Goal: Use online tool/utility: Utilize a website feature to perform a specific function

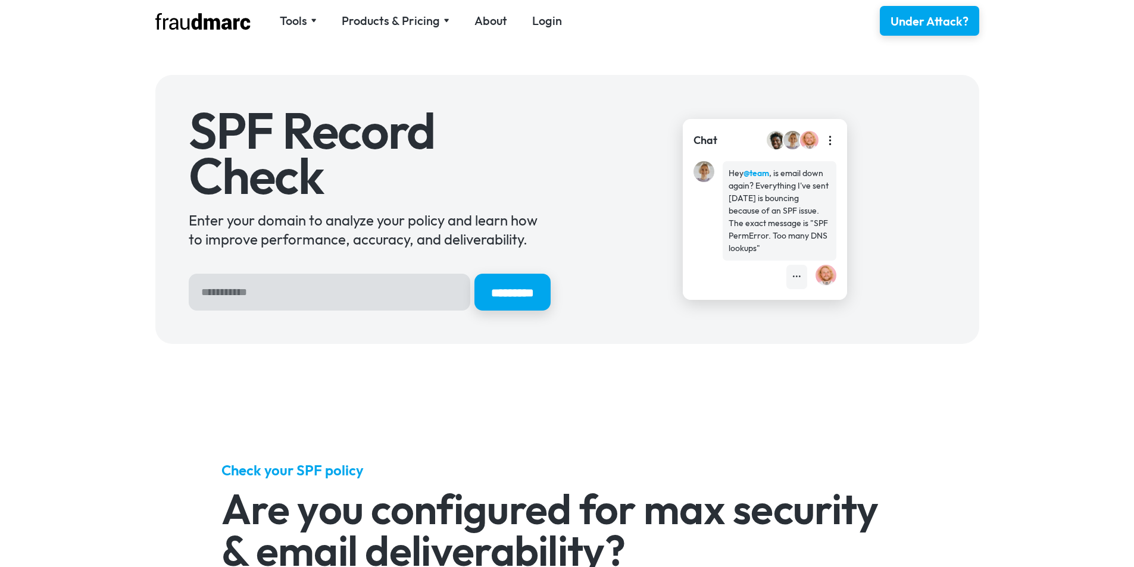
click at [374, 299] on input "Hero Sign Up Form" at bounding box center [330, 292] width 282 height 37
type input "**********"
click at [474, 274] on input "*********" at bounding box center [512, 292] width 76 height 37
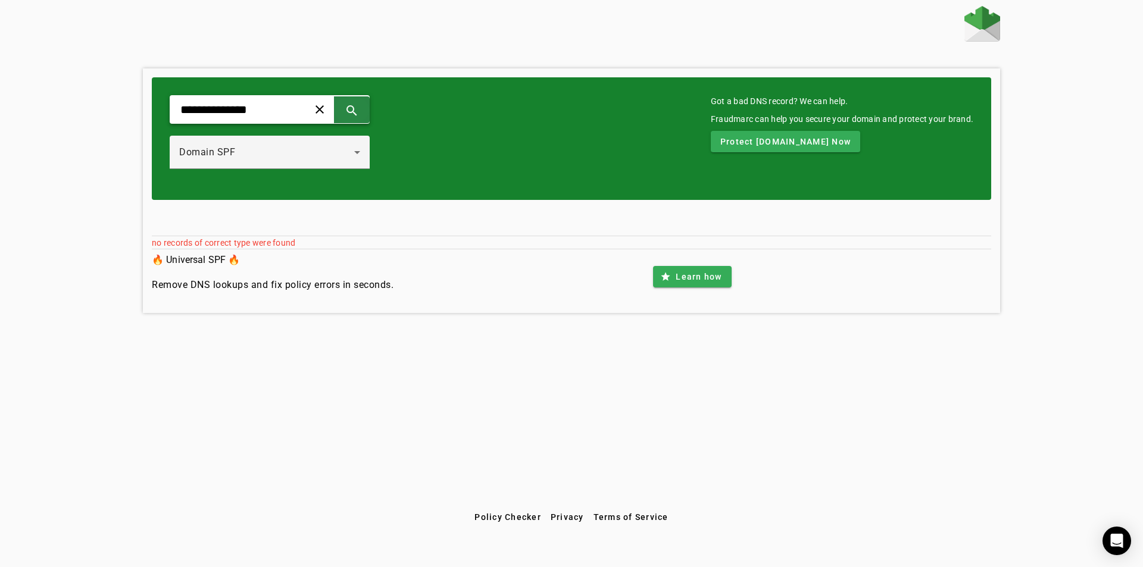
click at [366, 112] on span at bounding box center [351, 109] width 29 height 29
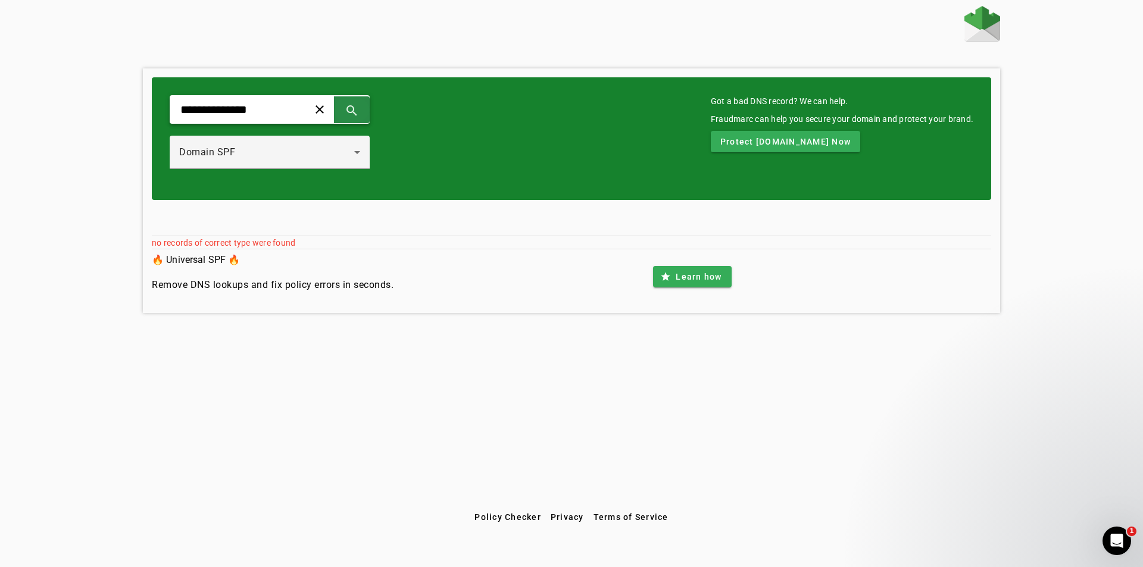
click at [366, 114] on span at bounding box center [351, 109] width 29 height 29
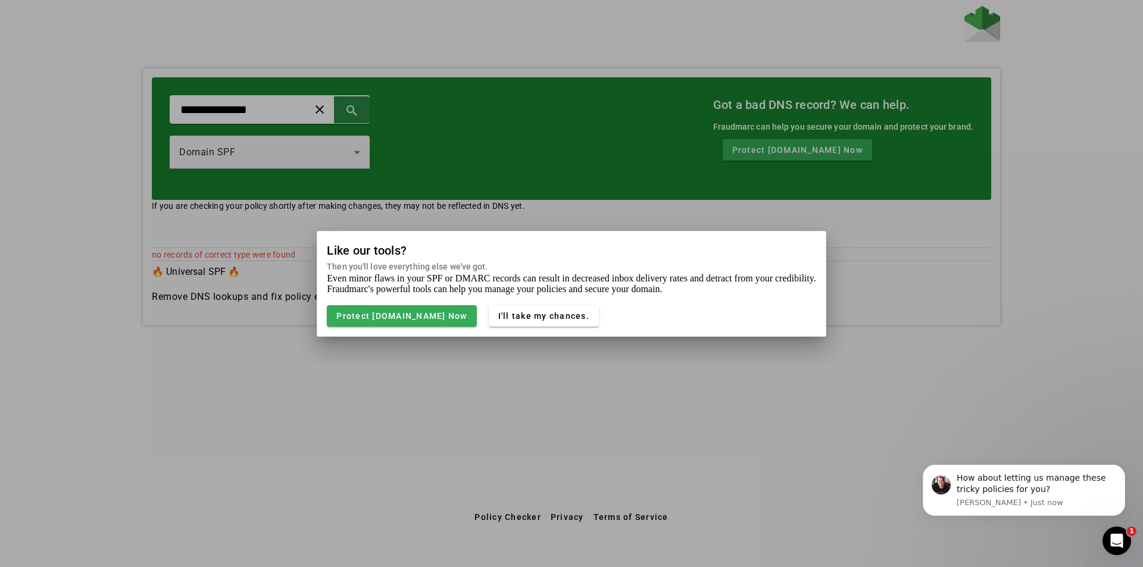
click at [400, 114] on div at bounding box center [571, 283] width 1143 height 567
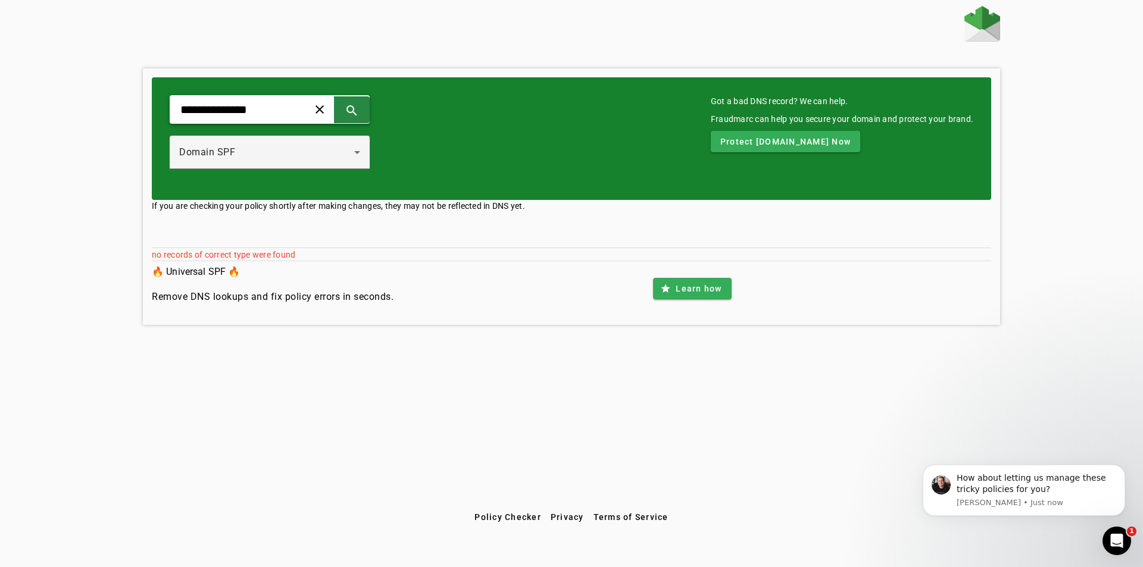
click at [366, 114] on span at bounding box center [351, 109] width 29 height 29
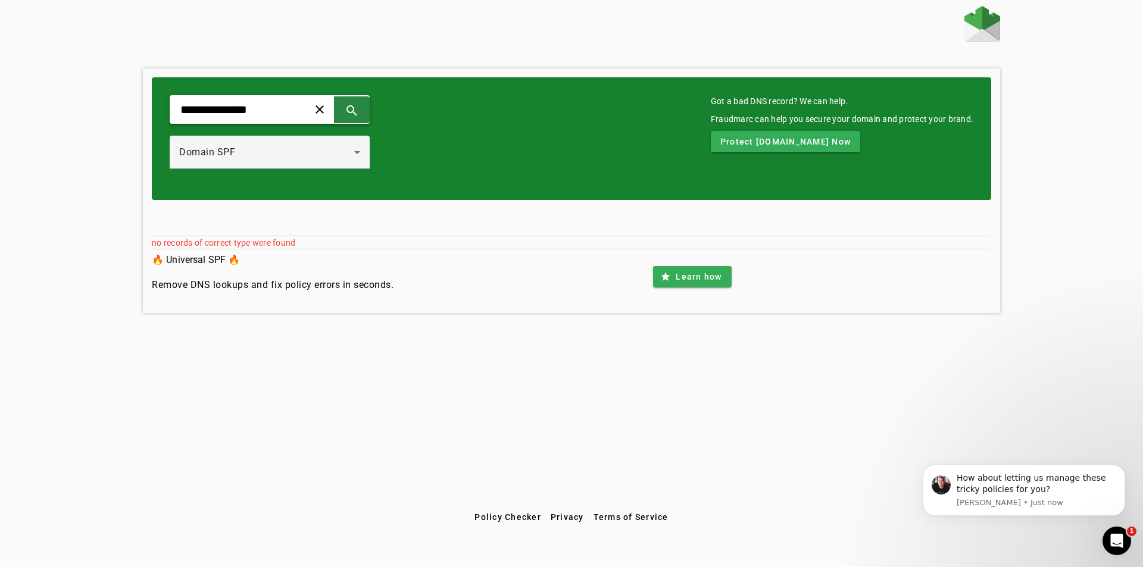
click at [366, 114] on span at bounding box center [351, 109] width 29 height 29
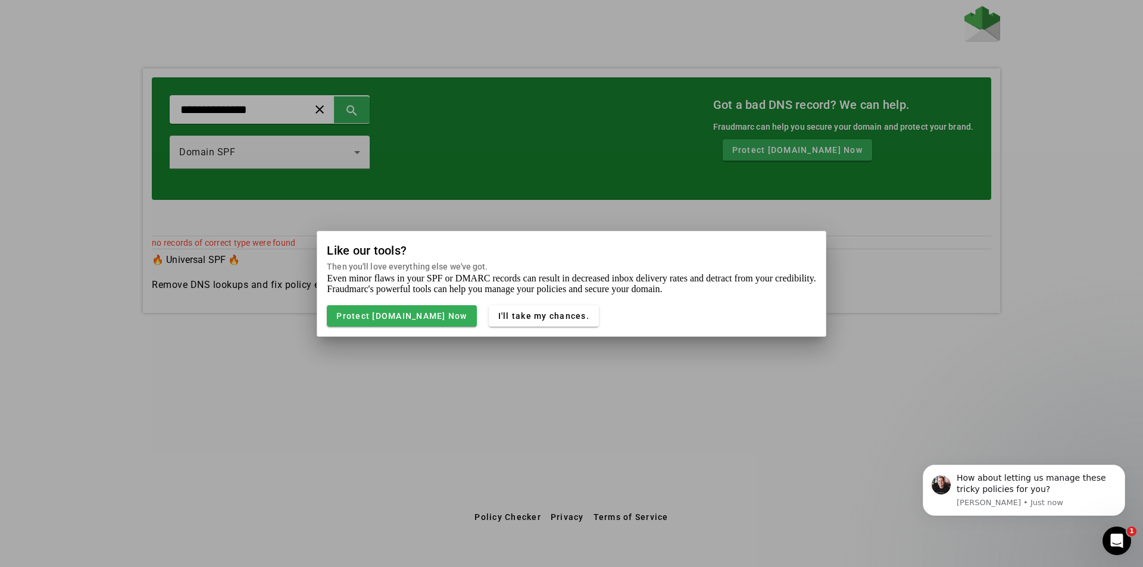
click at [533, 379] on div at bounding box center [571, 283] width 1143 height 567
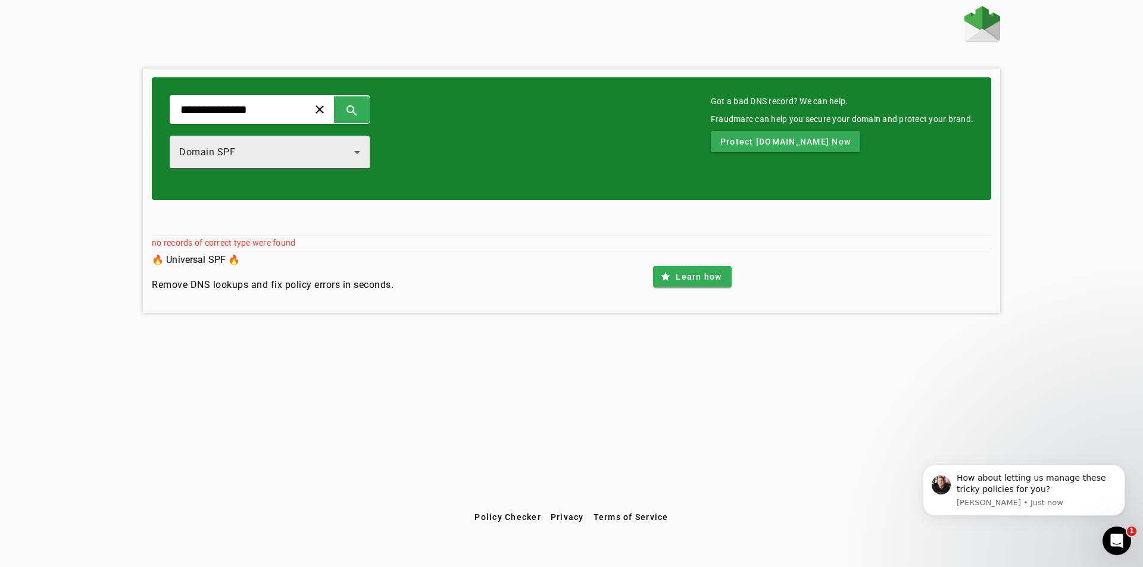
click at [354, 149] on div "Domain SPF" at bounding box center [266, 152] width 175 height 14
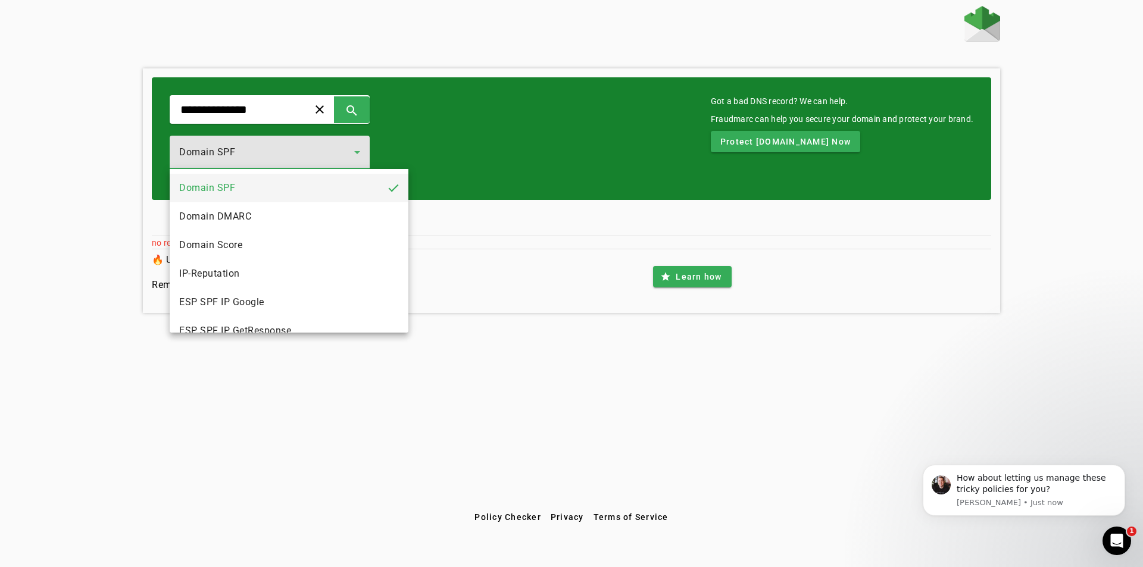
click at [401, 111] on div at bounding box center [571, 283] width 1143 height 567
